Goal: Task Accomplishment & Management: Complete application form

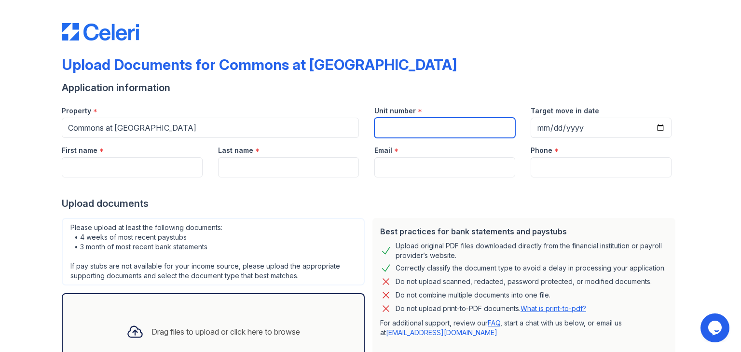
click at [415, 126] on input "Unit number" at bounding box center [445, 128] width 141 height 20
paste input "C-18"
type input "C-18"
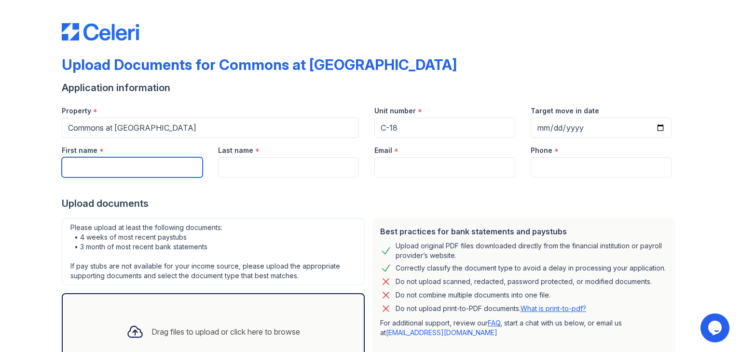
click at [149, 173] on input "First name" at bounding box center [132, 167] width 141 height 20
paste input "[PERSON_NAME]"
click at [96, 163] on input "[PERSON_NAME]" at bounding box center [132, 167] width 141 height 20
type input ", [PERSON_NAME]"
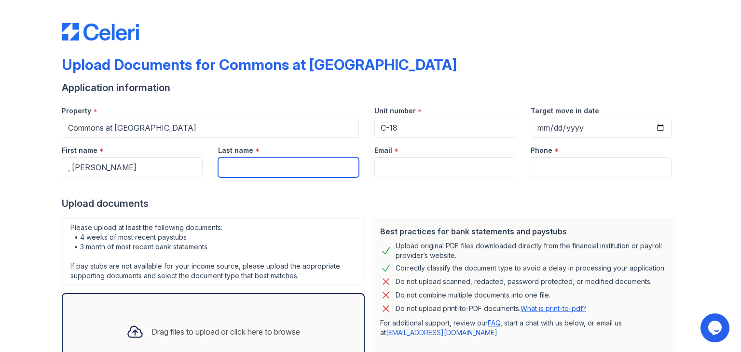
click at [266, 161] on input "Last name" at bounding box center [288, 167] width 141 height 20
paste input "[PERSON_NAME]"
type input "[PERSON_NAME]"
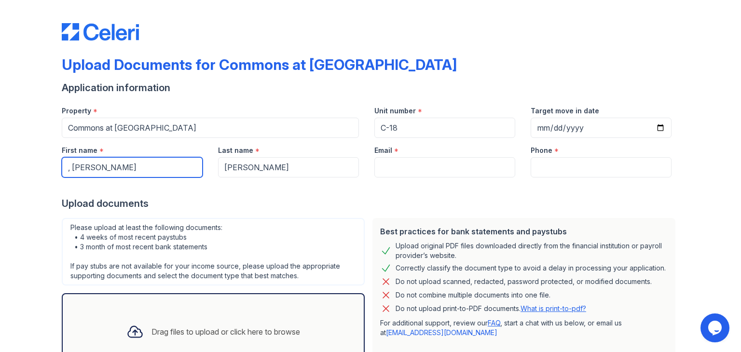
drag, startPoint x: 69, startPoint y: 168, endPoint x: 55, endPoint y: 167, distance: 13.6
click at [55, 167] on div "First name * , [PERSON_NAME]" at bounding box center [132, 158] width 156 height 40
type input "[PERSON_NAME]"
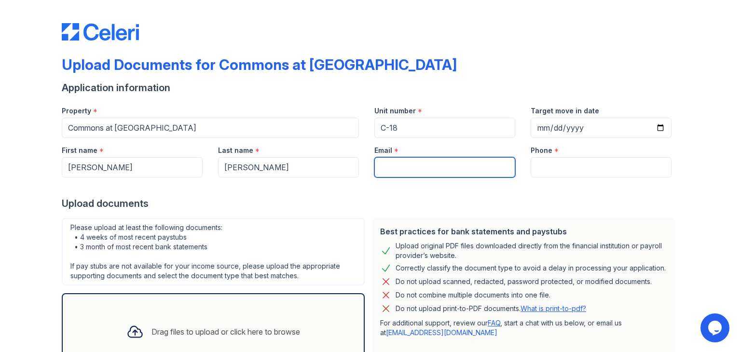
click at [428, 162] on input "Email" at bounding box center [445, 167] width 141 height 20
paste input "[EMAIL_ADDRESS][DOMAIN_NAME]"
type input "[EMAIL_ADDRESS][DOMAIN_NAME]"
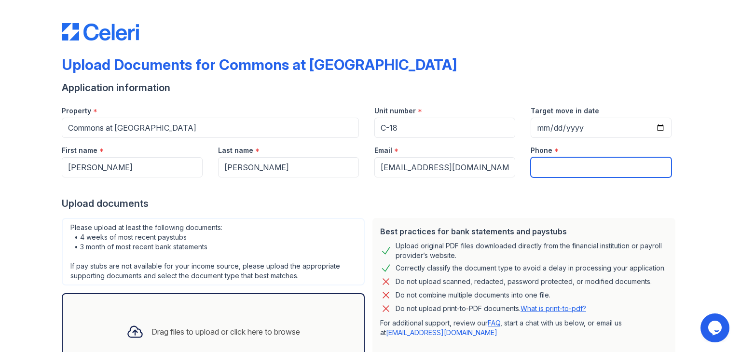
click at [532, 167] on input "Phone" at bounding box center [601, 167] width 141 height 20
paste input "[PHONE_NUMBER]"
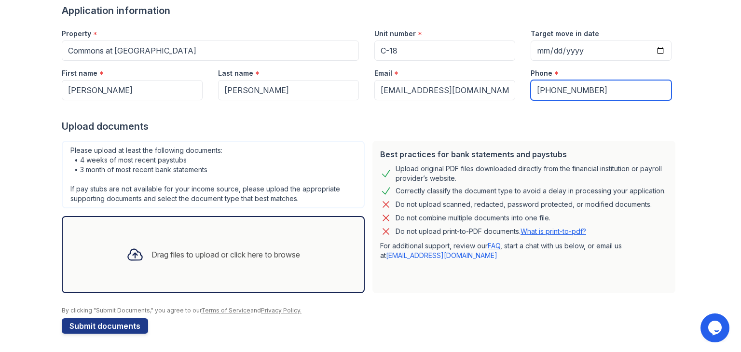
scroll to position [77, 0]
type input "[PHONE_NUMBER]"
click at [174, 246] on div "Drag files to upload or click here to browse" at bounding box center [213, 254] width 189 height 33
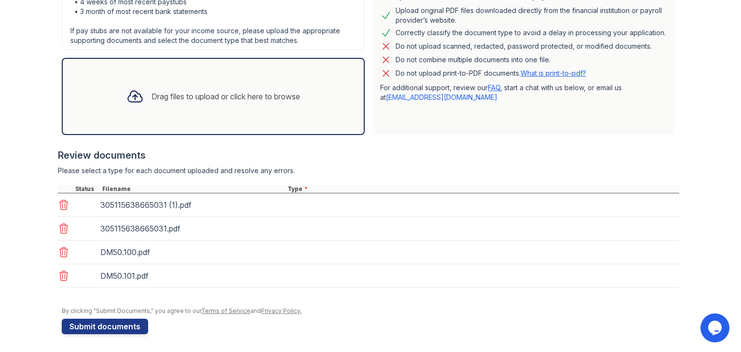
scroll to position [236, 0]
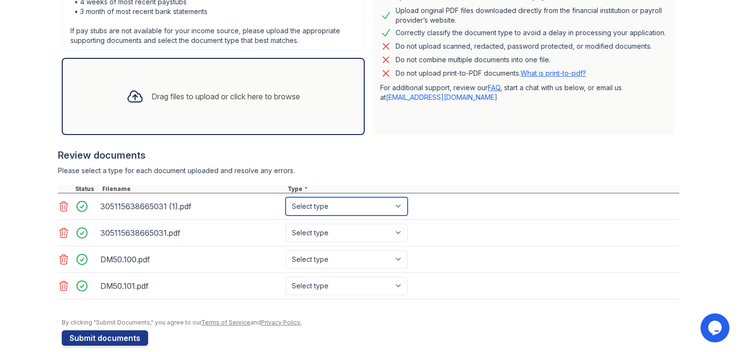
click at [311, 209] on select "Select type Paystub Bank Statement Offer Letter Tax Documents Benefit Award Let…" at bounding box center [347, 206] width 122 height 18
select select "bank_statement"
click at [286, 197] on select "Select type Paystub Bank Statement Offer Letter Tax Documents Benefit Award Let…" at bounding box center [347, 206] width 122 height 18
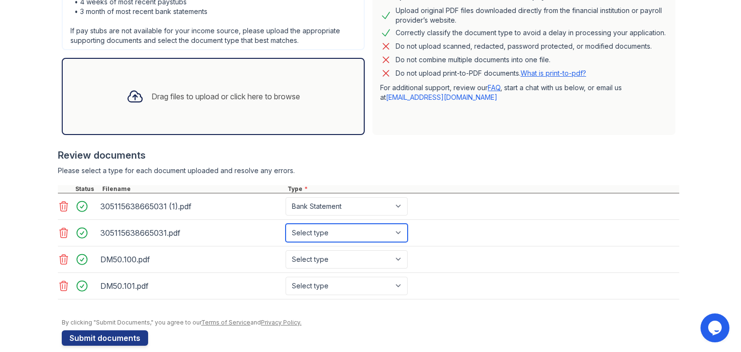
click at [311, 229] on select "Select type Paystub Bank Statement Offer Letter Tax Documents Benefit Award Let…" at bounding box center [347, 233] width 122 height 18
select select "bank_statement"
click at [286, 224] on select "Select type Paystub Bank Statement Offer Letter Tax Documents Benefit Award Let…" at bounding box center [347, 233] width 122 height 18
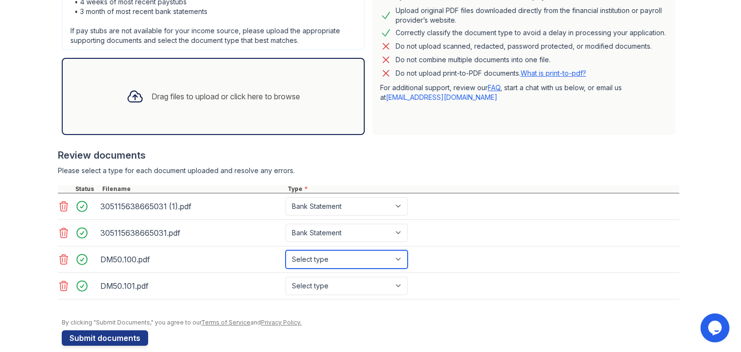
click at [311, 259] on select "Select type Paystub Bank Statement Offer Letter Tax Documents Benefit Award Let…" at bounding box center [347, 259] width 122 height 18
select select "paystub"
click at [286, 250] on select "Select type Paystub Bank Statement Offer Letter Tax Documents Benefit Award Let…" at bounding box center [347, 259] width 122 height 18
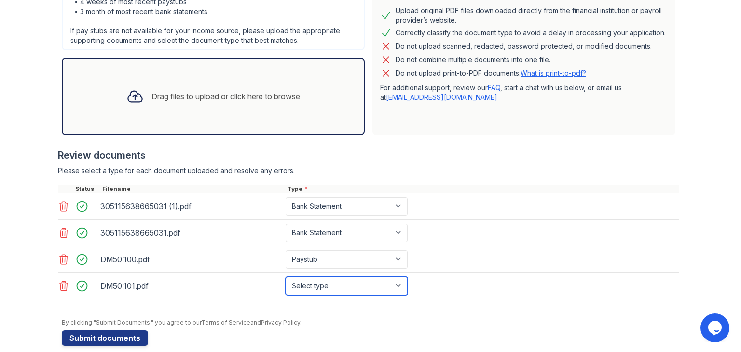
click at [322, 284] on select "Select type Paystub Bank Statement Offer Letter Tax Documents Benefit Award Let…" at bounding box center [347, 286] width 122 height 18
select select "paystub"
click at [286, 277] on select "Select type Paystub Bank Statement Offer Letter Tax Documents Benefit Award Let…" at bounding box center [347, 286] width 122 height 18
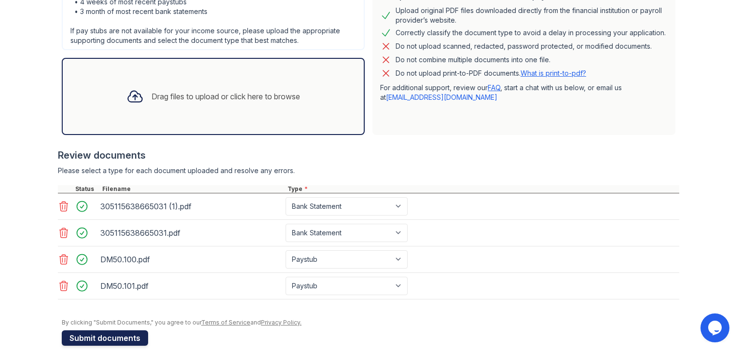
click at [116, 339] on button "Submit documents" at bounding box center [105, 338] width 86 height 15
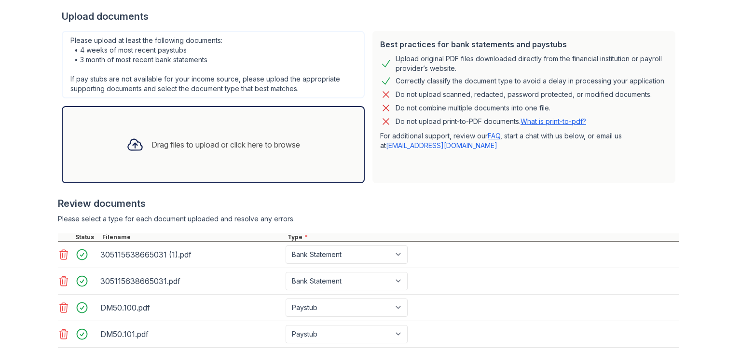
scroll to position [305, 0]
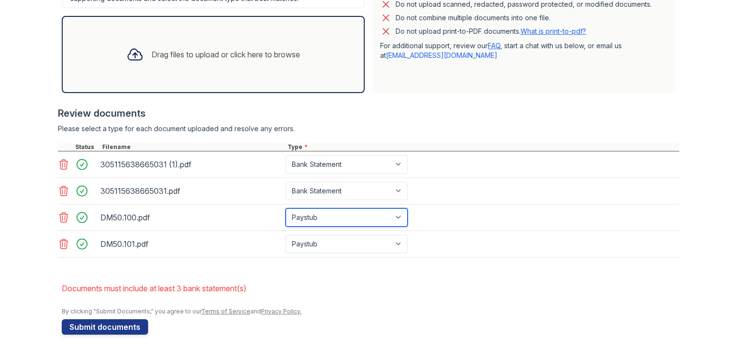
click at [316, 216] on select "Paystub Bank Statement Offer Letter Tax Documents Benefit Award Letter Investme…" at bounding box center [347, 218] width 122 height 18
select select "bank_statement"
click at [286, 209] on select "Paystub Bank Statement Offer Letter Tax Documents Benefit Award Letter Investme…" at bounding box center [347, 218] width 122 height 18
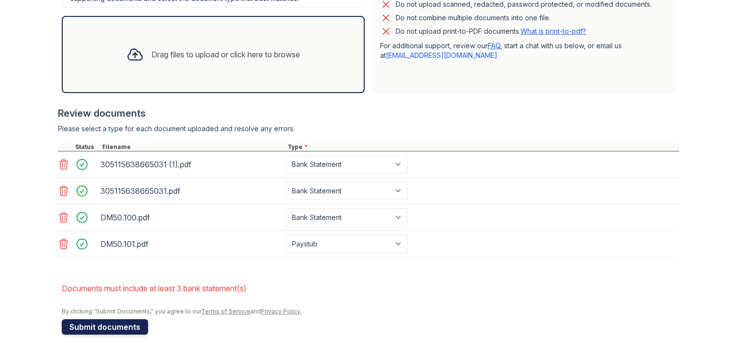
click at [97, 325] on button "Submit documents" at bounding box center [105, 327] width 86 height 15
